Goal: Task Accomplishment & Management: Use online tool/utility

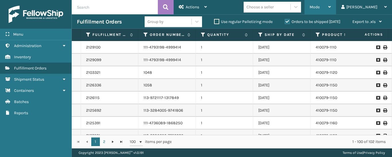
click at [319, 7] on span "Mode" at bounding box center [314, 7] width 10 height 5
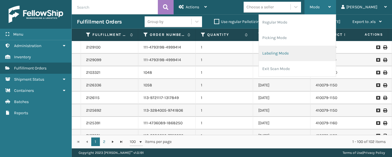
click at [293, 53] on li "Labeling Mode" at bounding box center [297, 53] width 77 height 15
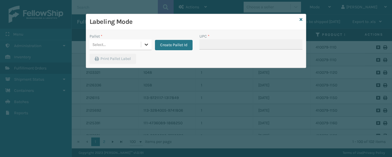
click at [147, 44] on icon at bounding box center [146, 45] width 3 height 2
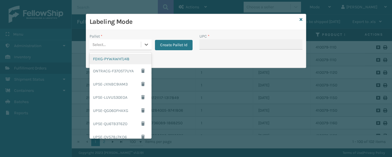
click at [126, 58] on div "FDXG-PYWAWHTJ48" at bounding box center [120, 59] width 62 height 11
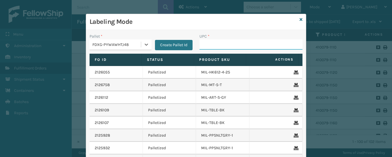
click at [228, 43] on input "UPC *" at bounding box center [250, 44] width 103 height 10
type input "8409851158"
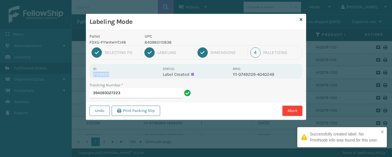
drag, startPoint x: 113, startPoint y: 73, endPoint x: 80, endPoint y: 74, distance: 33.3
click at [80, 74] on div "Labeling Mode Pallet FDXG-PYWAWHTJ48 UPC 840985115838 1 Selecting FO 2 Labeling…" at bounding box center [196, 78] width 392 height 157
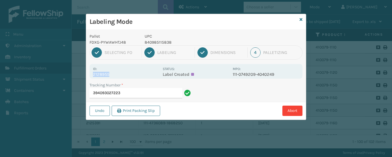
copy p "2128955"
click at [133, 93] on input "394093027223" at bounding box center [135, 93] width 93 height 10
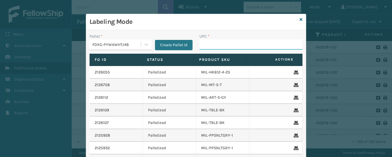
click at [210, 43] on input "UPC *" at bounding box center [250, 44] width 103 height 10
type input "8409851180"
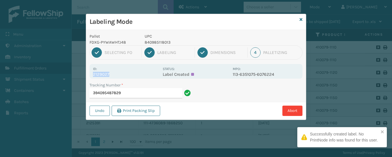
drag, startPoint x: 116, startPoint y: 73, endPoint x: 88, endPoint y: 74, distance: 27.8
click at [88, 74] on div "Pallet FDXG-PYWAWHTJ48 UPC 840985118013 1 Selecting FO 2 Labeling 3 Dimensions …" at bounding box center [196, 75] width 220 height 90
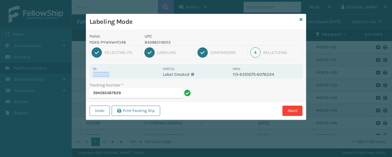
copy p "2129027"
click at [132, 93] on input "394095487829" at bounding box center [135, 93] width 93 height 10
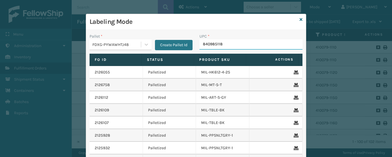
type input "8409851180"
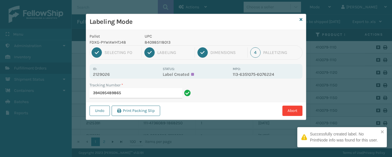
click at [133, 76] on p "2129026" at bounding box center [126, 74] width 66 height 5
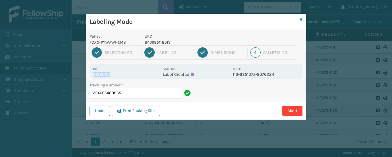
drag, startPoint x: 117, startPoint y: 73, endPoint x: 89, endPoint y: 73, distance: 27.5
click at [89, 73] on div "Id: 2129026 Status: Label Created MPO: 113-6351075-6076224" at bounding box center [195, 71] width 213 height 15
copy p "2129026"
click at [132, 91] on input "394095489865" at bounding box center [135, 93] width 93 height 10
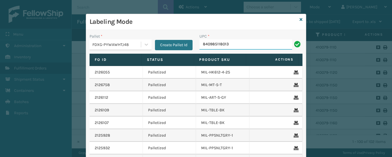
type input "840985118013"
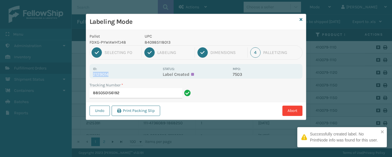
drag, startPoint x: 115, startPoint y: 75, endPoint x: 86, endPoint y: 77, distance: 29.1
click at [86, 77] on div "Labeling Mode Pallet FDXG-PYWAWHTJ48 UPC 840985118013 1 Selecting FO 2 Labeling…" at bounding box center [196, 67] width 220 height 106
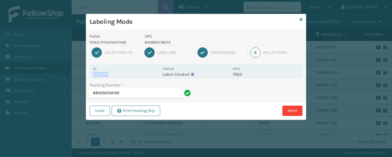
copy p "2129014"
click at [138, 95] on input "885050156192" at bounding box center [135, 93] width 93 height 10
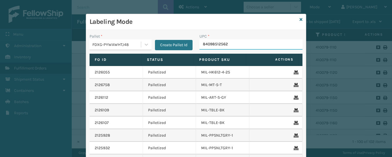
type input "840985125622"
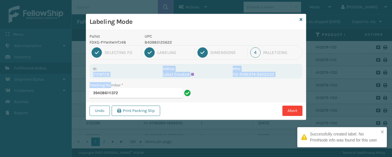
drag, startPoint x: 106, startPoint y: 68, endPoint x: 112, endPoint y: 81, distance: 13.9
click at [112, 81] on div "Pallet FDXG-PYWAWHTJ48 UPC 840985125622 1 Selecting FO 2 Labeling 3 Dimensions …" at bounding box center [196, 75] width 220 height 90
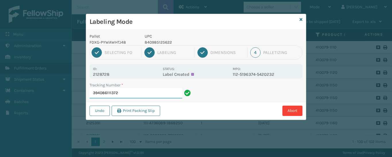
click at [142, 88] on input "394086111372" at bounding box center [135, 93] width 93 height 10
click at [128, 73] on p "2128728" at bounding box center [126, 74] width 66 height 5
drag, startPoint x: 116, startPoint y: 75, endPoint x: 92, endPoint y: 73, distance: 23.8
click at [92, 73] on div "Id: 2128728 Status: Label Created MPO: 112-5196374-5420232" at bounding box center [195, 71] width 213 height 15
copy p "2128728"
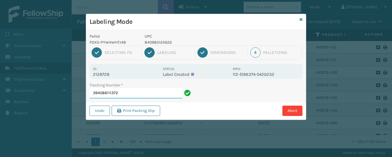
click at [133, 97] on input "394086111372" at bounding box center [135, 93] width 93 height 10
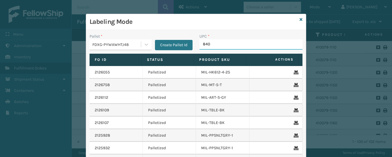
type input "8409"
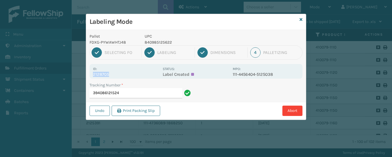
drag, startPoint x: 125, startPoint y: 70, endPoint x: 114, endPoint y: 72, distance: 10.8
click at [114, 72] on div "Id: 2128705" at bounding box center [126, 71] width 66 height 11
copy div "2128705"
click at [143, 94] on input "394086121524" at bounding box center [135, 93] width 93 height 10
drag, startPoint x: 114, startPoint y: 76, endPoint x: 93, endPoint y: 77, distance: 21.5
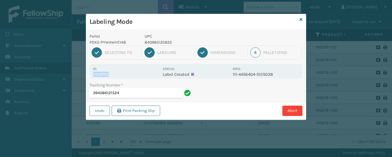
click at [93, 77] on div "Id: 2128705 Status: Label Created MPO: 111-4456404-5125038" at bounding box center [195, 71] width 213 height 15
copy p "2128705"
click at [136, 95] on input "394086121524" at bounding box center [135, 93] width 93 height 10
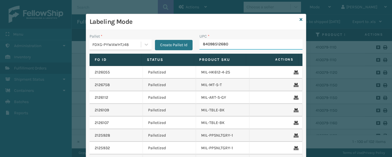
type input "840985126803"
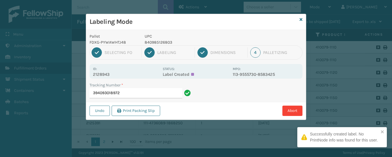
click at [122, 72] on p "2128943" at bounding box center [126, 74] width 66 height 5
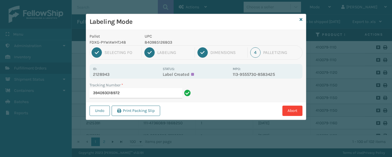
click at [179, 111] on div "Abort" at bounding box center [232, 111] width 141 height 10
click at [124, 92] on input "394093018972" at bounding box center [135, 93] width 93 height 10
click at [138, 111] on button "Print Packing Slip" at bounding box center [136, 111] width 48 height 10
drag, startPoint x: 114, startPoint y: 76, endPoint x: 90, endPoint y: 75, distance: 24.4
click at [92, 78] on div "Id: 2128943 Status: Label Created MPO: 113-9555730-8583425" at bounding box center [195, 71] width 213 height 15
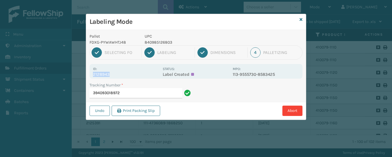
copy p "2128943"
click at [128, 92] on input "394093018972" at bounding box center [135, 93] width 93 height 10
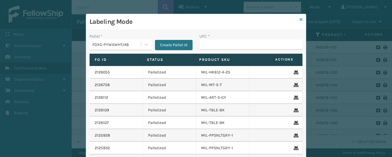
click at [299, 18] on icon at bounding box center [300, 19] width 3 height 4
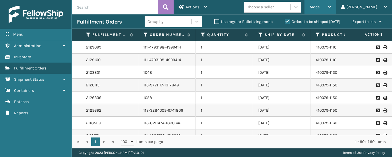
click at [331, 7] on div "Mode" at bounding box center [319, 7] width 21 height 14
click at [117, 9] on input "text" at bounding box center [115, 7] width 86 height 14
paste input "2128943"
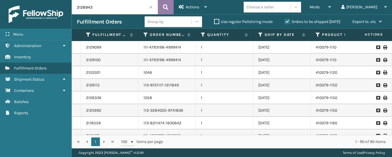
type input "2128943"
click at [162, 5] on button at bounding box center [166, 7] width 16 height 14
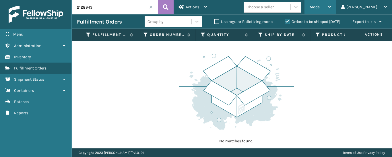
click at [336, 6] on div "Mode Regular Mode Picking Mode Labeling Mode Exit Scan Mode" at bounding box center [320, 7] width 32 height 14
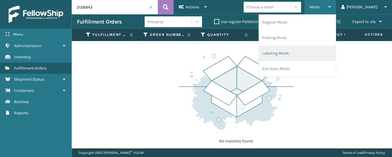
click at [299, 52] on li "Labeling Mode" at bounding box center [297, 53] width 77 height 15
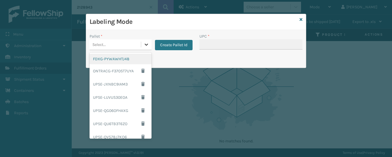
click at [147, 43] on icon at bounding box center [146, 45] width 6 height 6
click at [125, 58] on div "FDXG-PYWAWHTJ48" at bounding box center [120, 59] width 62 height 11
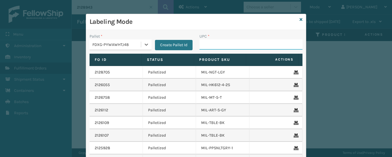
click at [215, 46] on input "UPC *" at bounding box center [250, 44] width 103 height 10
paste input "2128943"
type input "2128943"
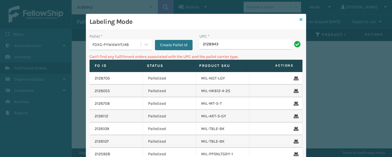
click at [299, 20] on icon at bounding box center [300, 19] width 3 height 4
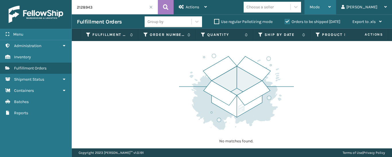
click at [336, 8] on div "Mode Regular Mode Picking Mode Labeling Mode Exit Scan Mode" at bounding box center [320, 7] width 32 height 14
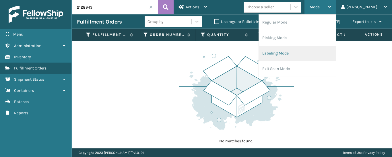
click at [291, 53] on li "Labeling Mode" at bounding box center [297, 53] width 77 height 15
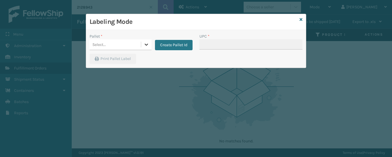
click at [146, 44] on icon at bounding box center [146, 45] width 6 height 6
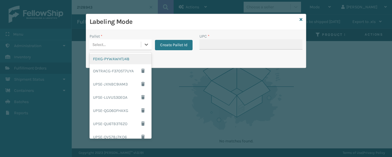
click at [121, 57] on div "FDXG-PYWAWHTJ48" at bounding box center [120, 59] width 62 height 11
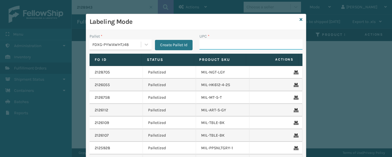
click at [233, 44] on input "UPC *" at bounding box center [250, 44] width 103 height 10
type input "840985124939"
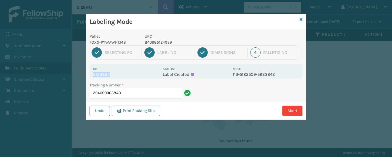
drag, startPoint x: 119, startPoint y: 75, endPoint x: 89, endPoint y: 76, distance: 30.1
click at [89, 76] on div "Pallet FDXG-PYWAWHTJ48 UPC 840985124939 1 Selecting FO 2 Labeling 3 Dimensions …" at bounding box center [196, 75] width 220 height 90
copy p "2128895"
click at [134, 93] on input "394090903840" at bounding box center [135, 93] width 93 height 10
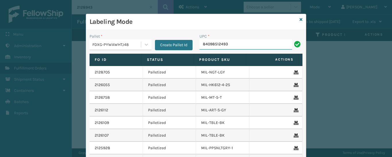
type input "840985124939"
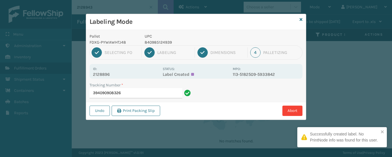
click at [113, 76] on p "2128896" at bounding box center [126, 74] width 66 height 5
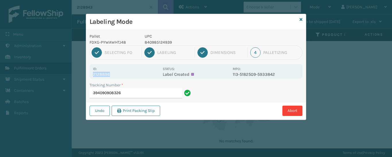
drag, startPoint x: 116, startPoint y: 75, endPoint x: 92, endPoint y: 76, distance: 23.8
click at [92, 76] on div "Id: 2128896 Status: Label Created MPO: 113-5182509-5933842" at bounding box center [195, 71] width 213 height 15
copy p "2128896"
click at [140, 93] on input "394090908326" at bounding box center [135, 93] width 93 height 10
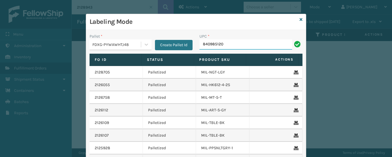
type input "8409851208"
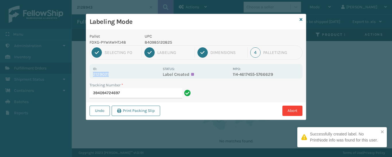
drag, startPoint x: 107, startPoint y: 75, endPoint x: 90, endPoint y: 76, distance: 16.9
click at [87, 76] on div "Pallet FDXG-PYWAWHTJ48 UPC 840985120825 1 Selecting FO 2 Labeling 3 Dimensions …" at bounding box center [196, 75] width 220 height 90
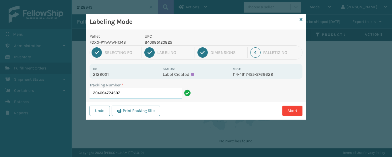
click at [129, 92] on input "394094724697" at bounding box center [135, 93] width 93 height 10
